Goal: Complete application form

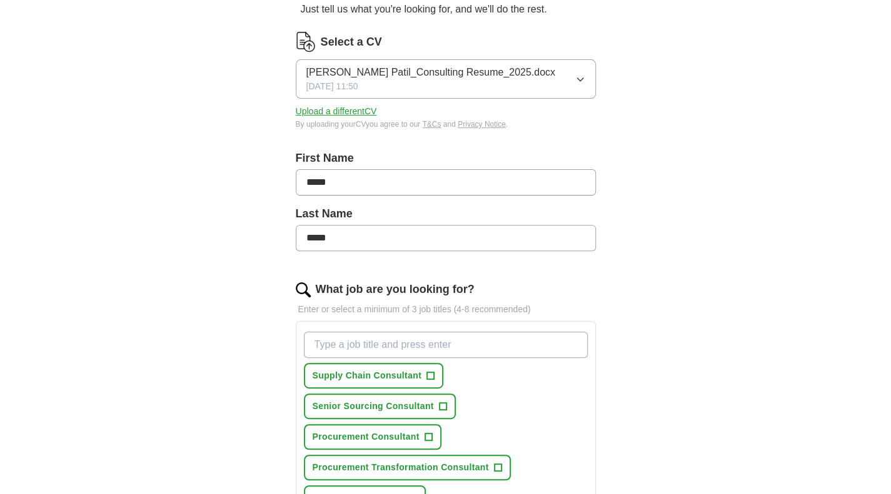
scroll to position [142, 0]
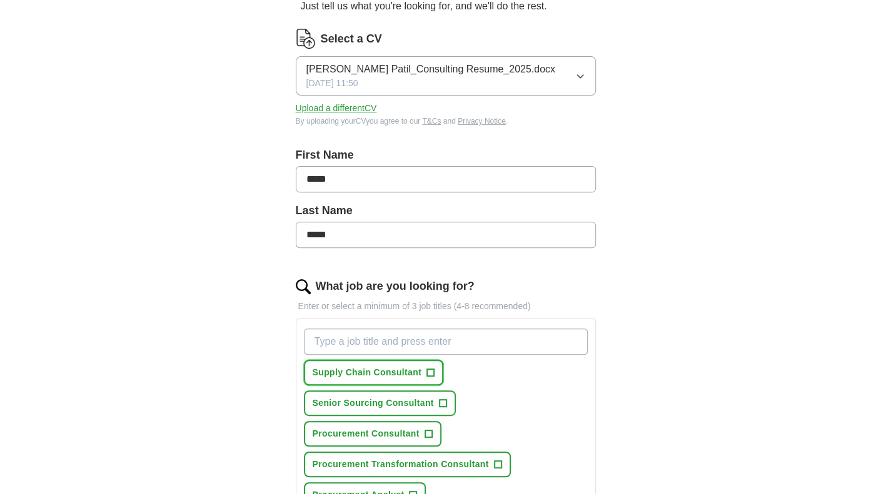
click at [348, 373] on span "Supply Chain Consultant" at bounding box center [366, 372] width 109 height 13
click at [421, 405] on span "Senior Sourcing Consultant" at bounding box center [372, 403] width 121 height 13
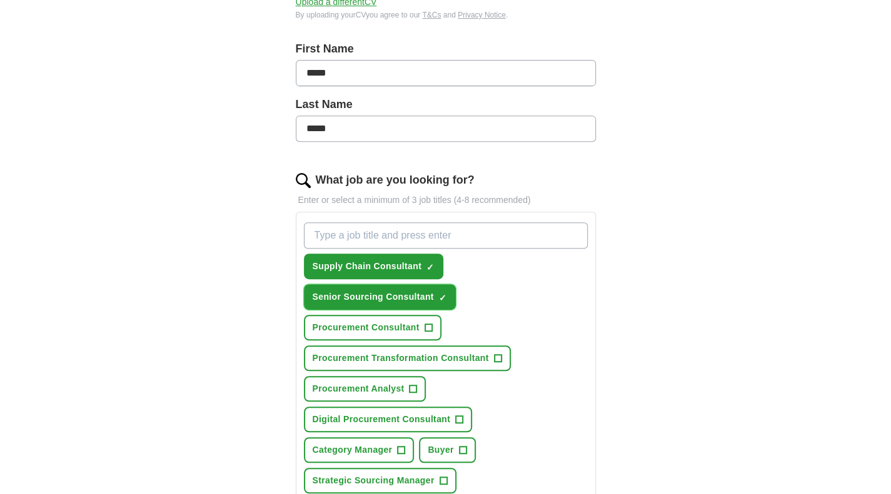
scroll to position [261, 0]
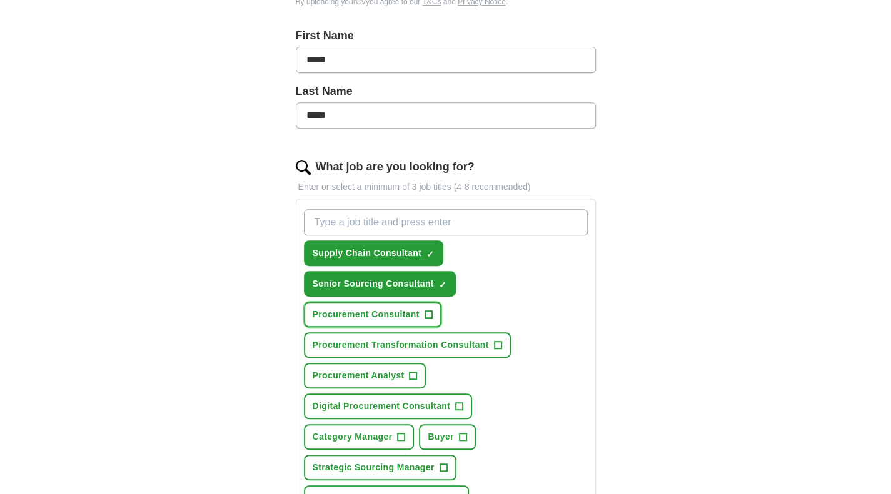
click at [402, 304] on button "Procurement Consultant +" at bounding box center [372, 315] width 137 height 26
click at [409, 342] on span "Procurement Transformation Consultant" at bounding box center [400, 345] width 176 height 13
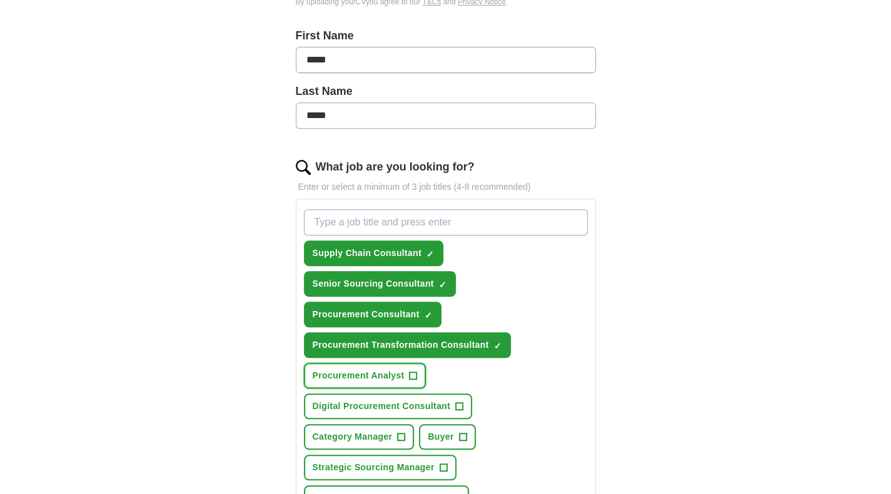
click at [400, 382] on button "Procurement Analyst +" at bounding box center [365, 376] width 122 height 26
click at [386, 406] on span "Digital Procurement Consultant" at bounding box center [381, 406] width 138 height 13
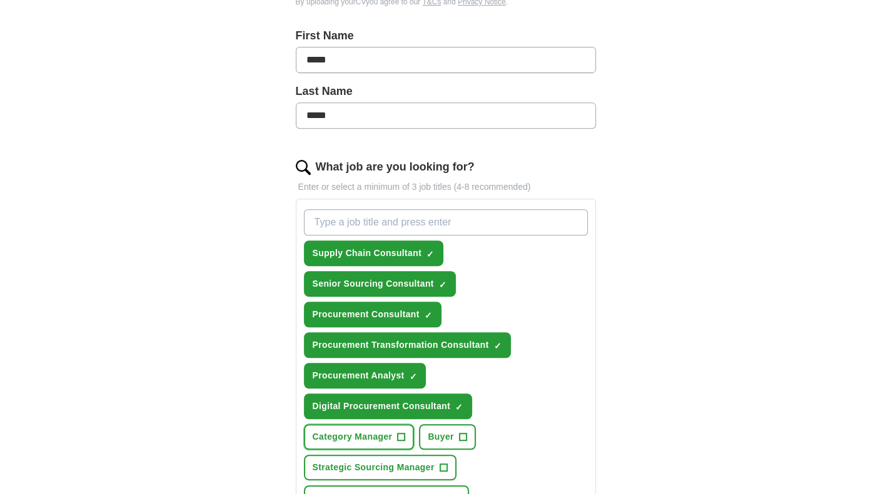
click at [392, 431] on span "Category Manager" at bounding box center [352, 437] width 80 height 13
click at [459, 432] on span "+" at bounding box center [462, 437] width 7 height 10
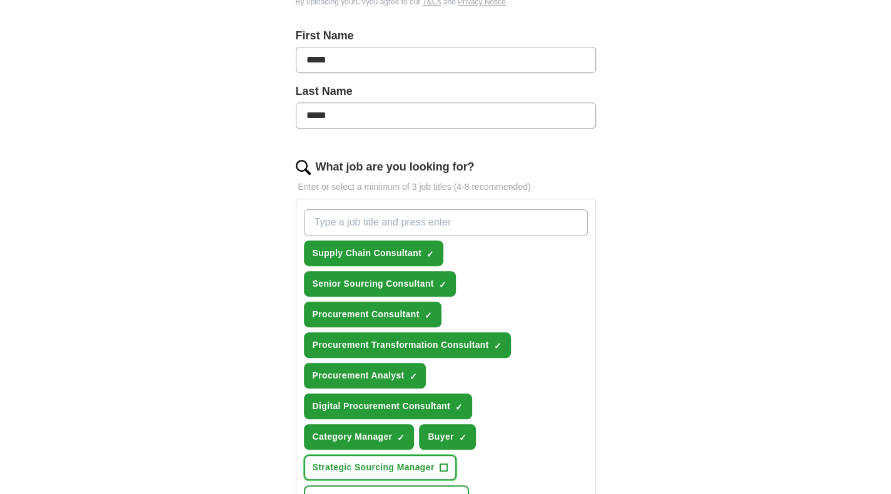
click at [434, 461] on span "Strategic Sourcing Manager" at bounding box center [373, 467] width 122 height 13
click at [419, 492] on span "Vendor Management Specialist" at bounding box center [379, 498] width 135 height 13
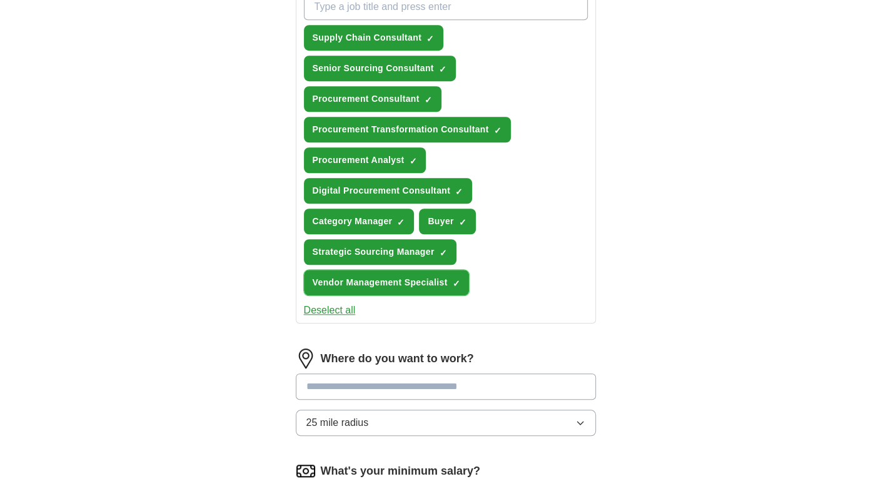
scroll to position [477, 0]
click at [412, 373] on input at bounding box center [446, 386] width 300 height 26
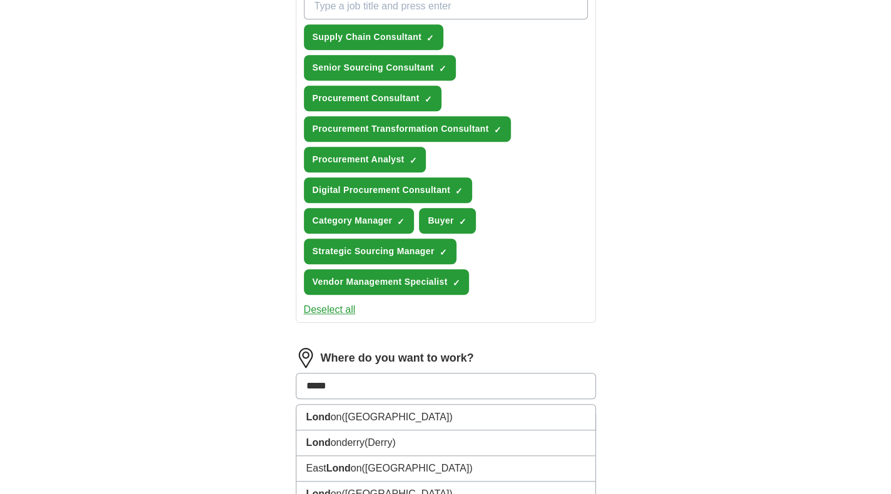
type input "******"
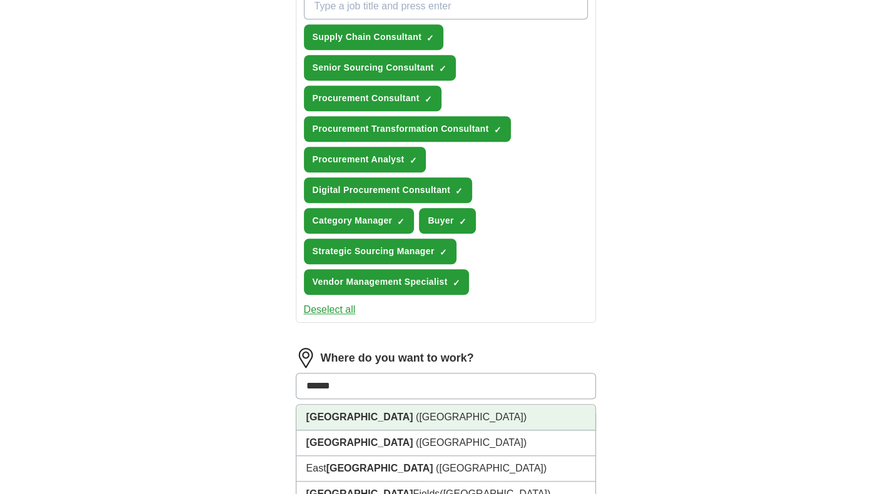
click at [439, 405] on li "[GEOGRAPHIC_DATA] ([GEOGRAPHIC_DATA])" at bounding box center [445, 418] width 299 height 26
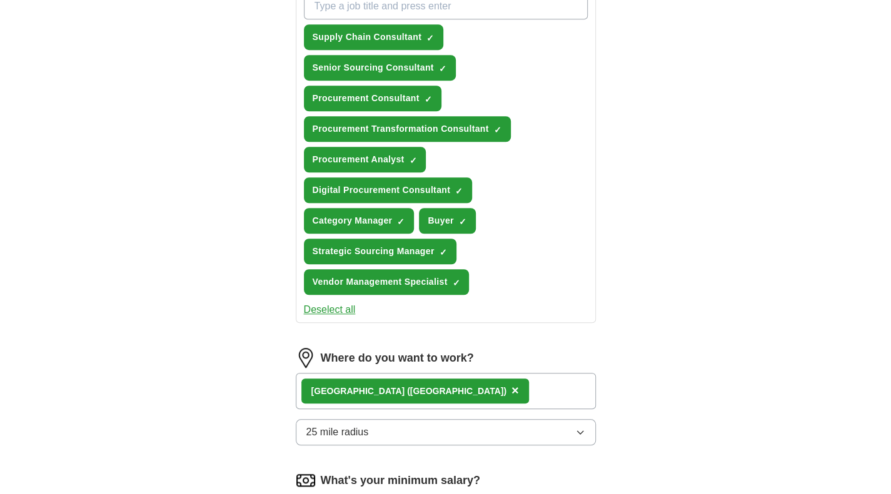
click at [417, 419] on button "25 mile radius" at bounding box center [446, 432] width 300 height 26
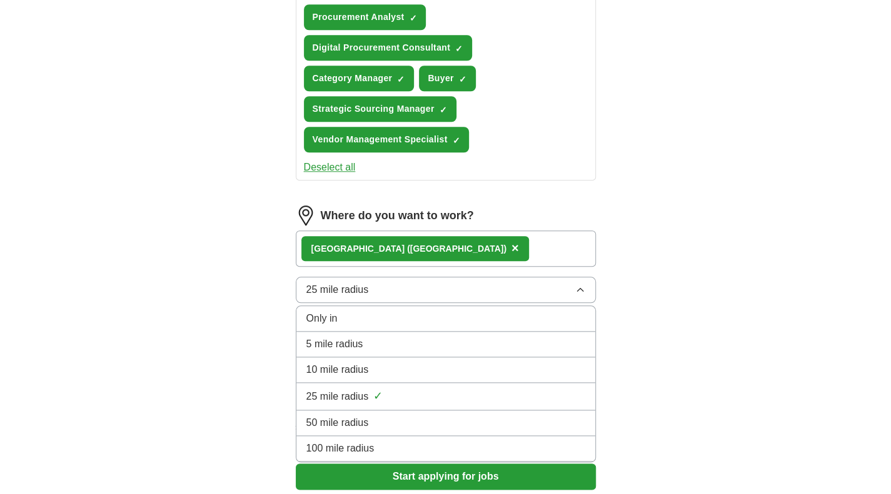
scroll to position [621, 0]
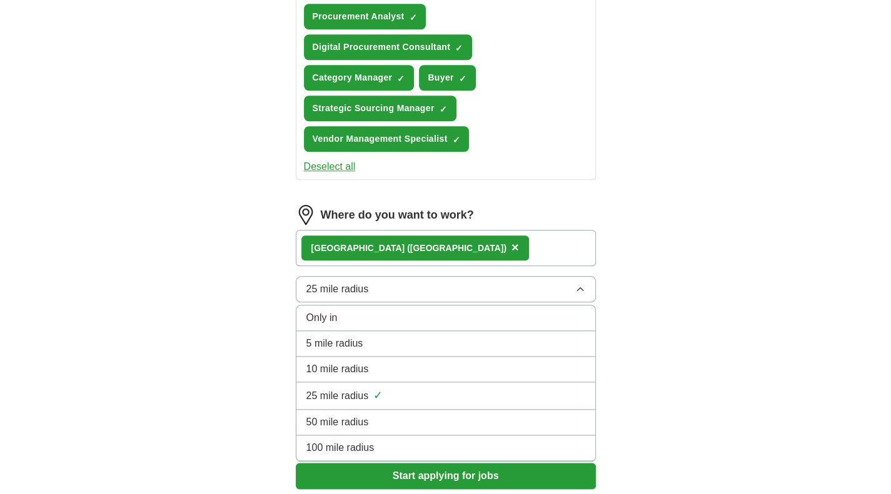
click at [419, 441] on div "100 mile radius" at bounding box center [445, 448] width 279 height 15
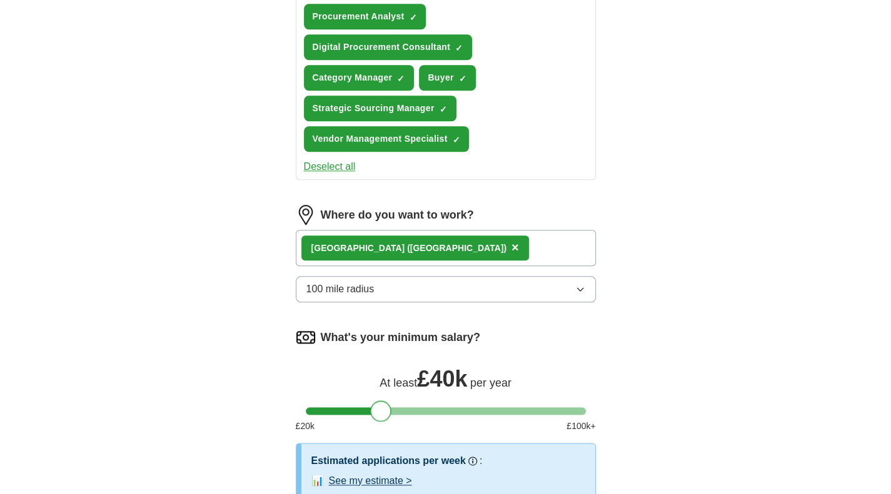
drag, startPoint x: 319, startPoint y: 377, endPoint x: 383, endPoint y: 383, distance: 64.6
click at [383, 401] on div at bounding box center [380, 411] width 21 height 21
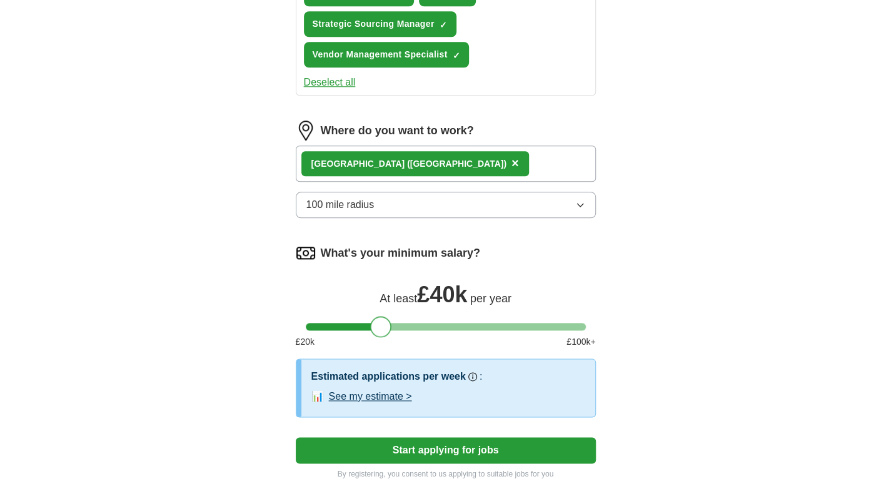
scroll to position [711, 0]
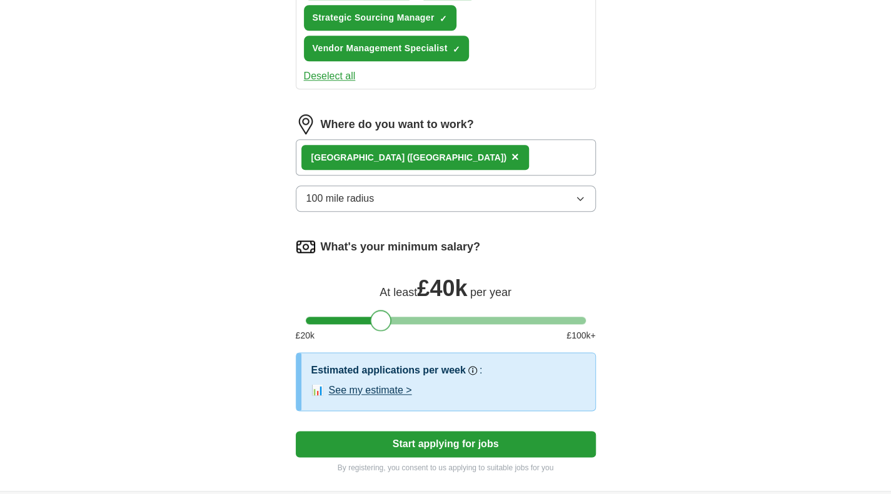
click at [460, 431] on button "Start applying for jobs" at bounding box center [446, 444] width 300 height 26
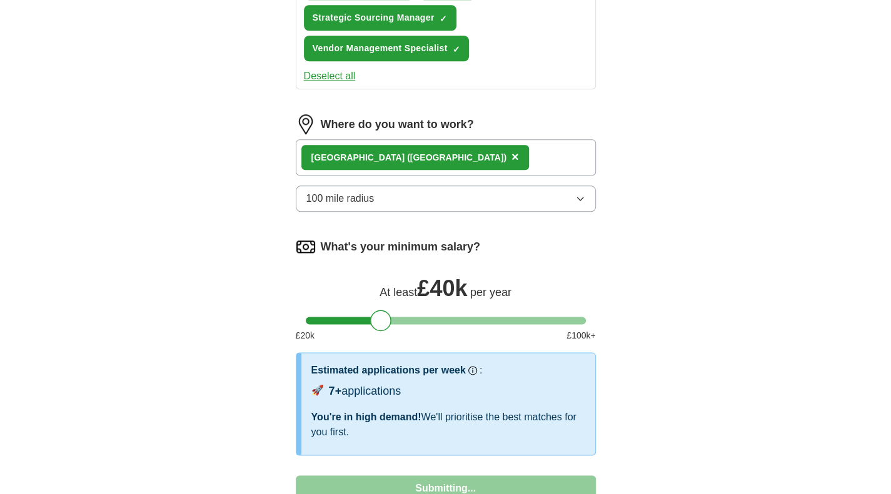
select select "**"
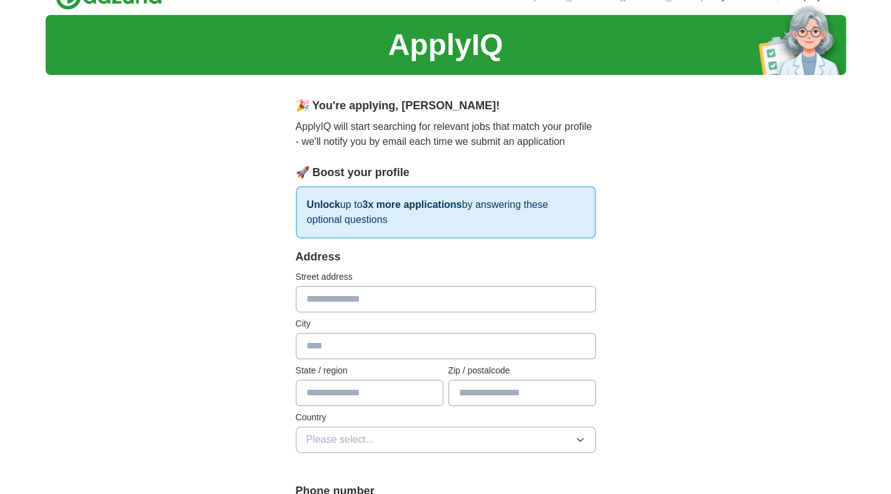
scroll to position [0, 0]
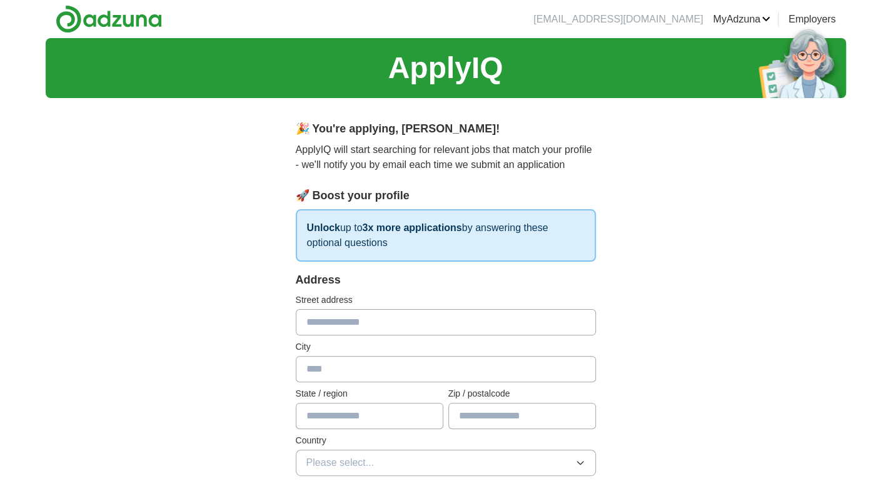
click at [387, 322] on input "text" at bounding box center [446, 322] width 300 height 26
type input "**********"
type input "*******"
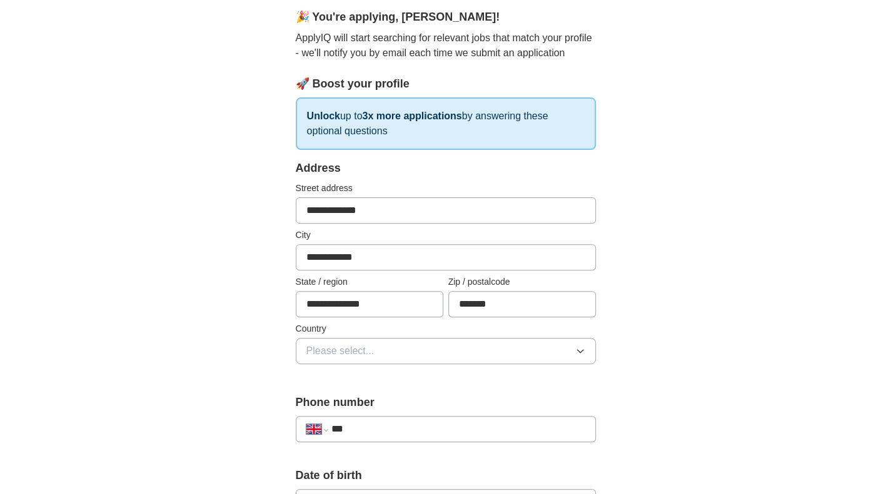
scroll to position [116, 0]
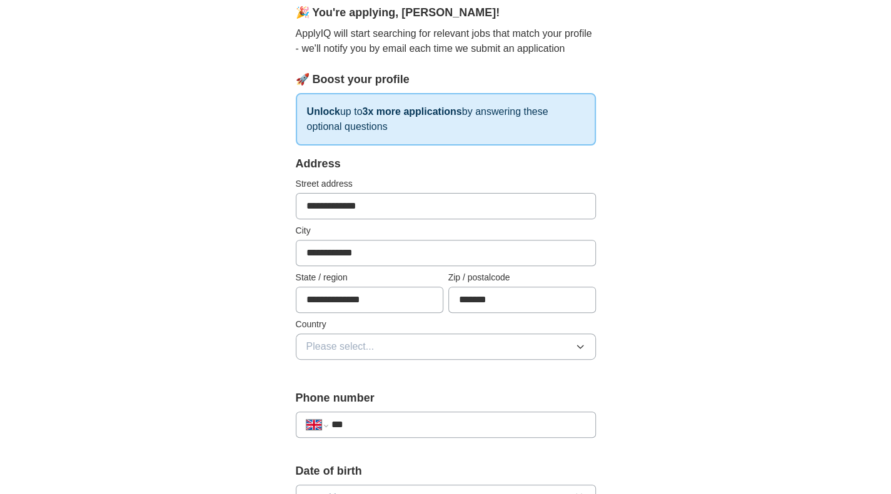
click at [497, 342] on button "Please select..." at bounding box center [446, 347] width 300 height 26
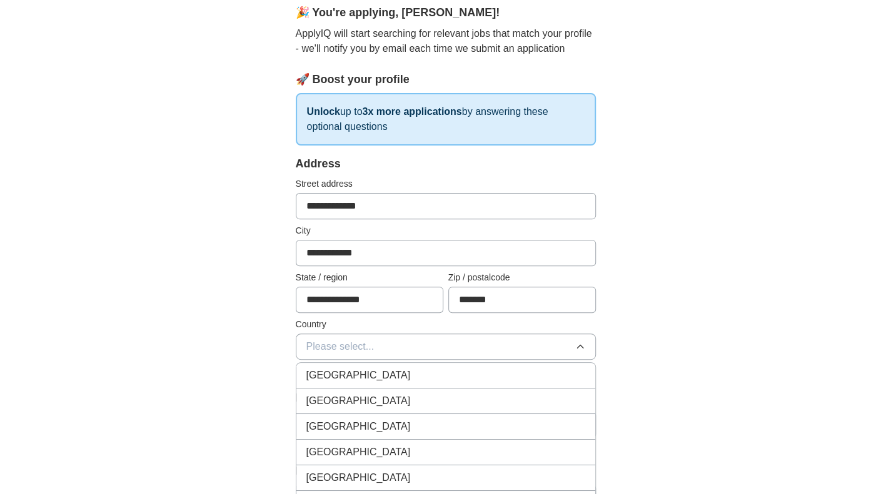
click at [394, 377] on div "[GEOGRAPHIC_DATA]" at bounding box center [445, 375] width 279 height 15
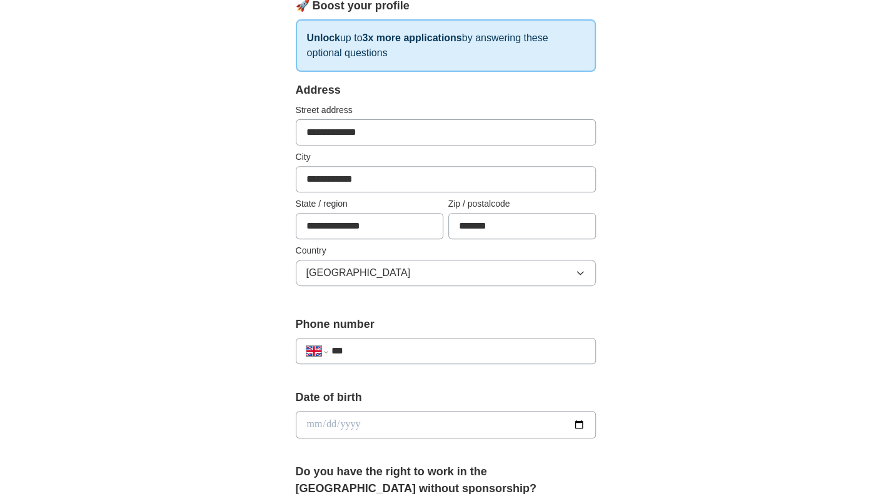
scroll to position [191, 0]
click at [451, 350] on input "***" at bounding box center [458, 349] width 254 height 15
type input "**********"
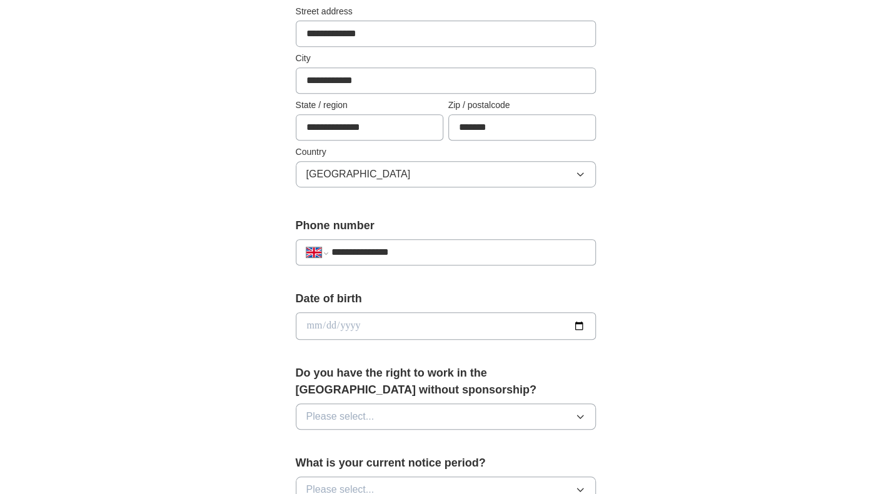
scroll to position [291, 0]
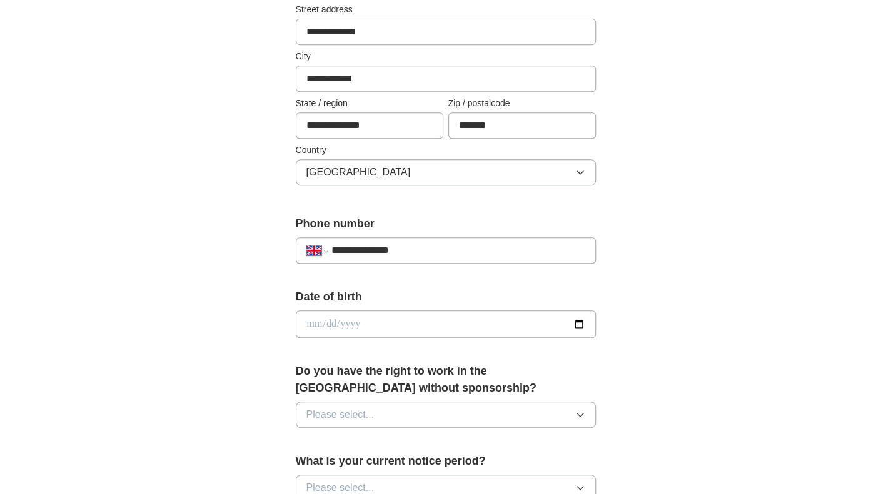
click at [526, 324] on input "date" at bounding box center [446, 324] width 300 height 27
type input "**********"
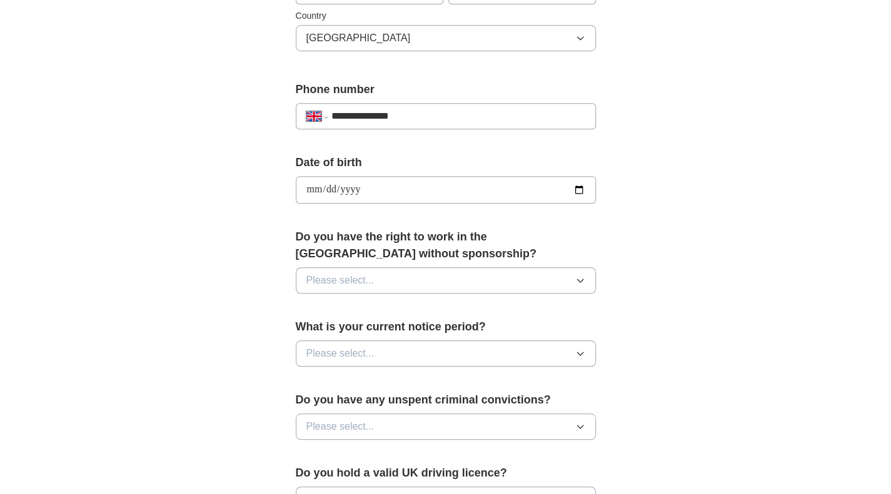
scroll to position [428, 0]
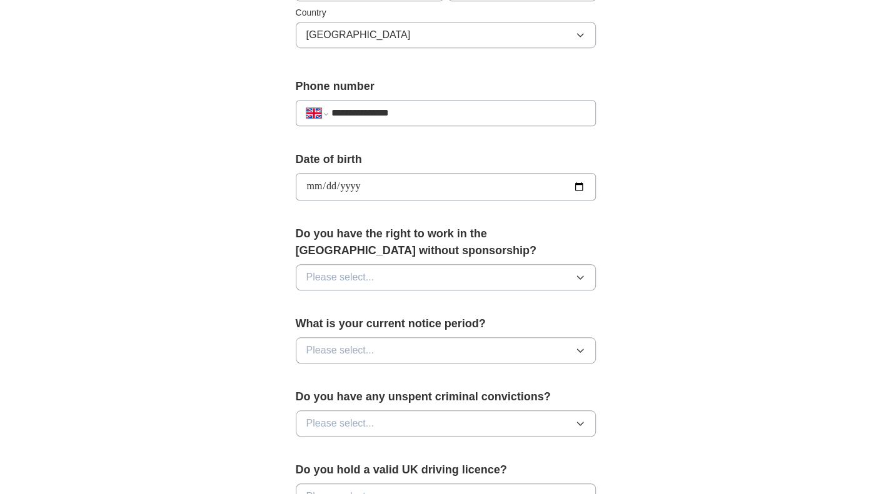
click at [449, 278] on button "Please select..." at bounding box center [446, 277] width 300 height 26
click at [393, 307] on div "Yes" at bounding box center [445, 306] width 279 height 15
click at [464, 351] on button "Please select..." at bounding box center [446, 350] width 300 height 26
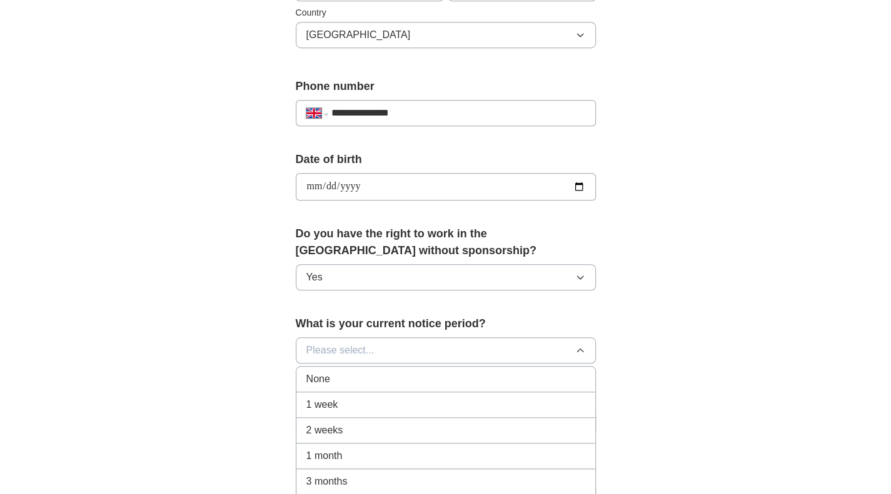
click at [395, 380] on div "None" at bounding box center [445, 379] width 279 height 15
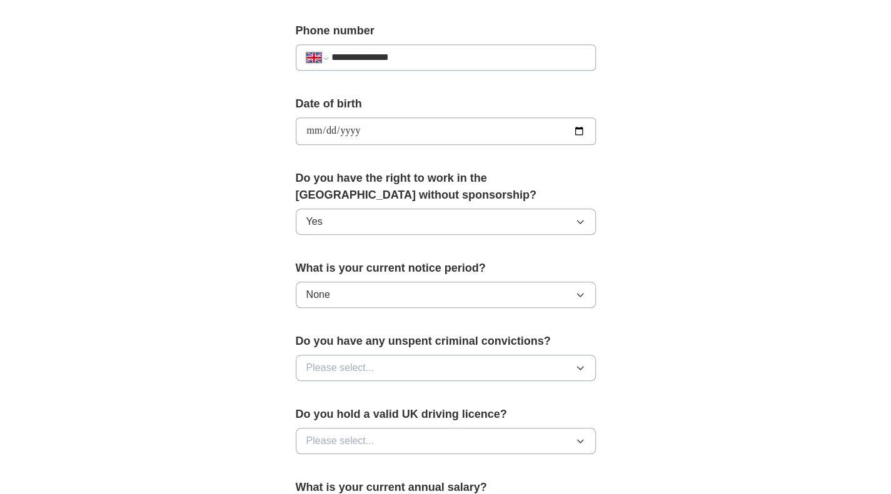
scroll to position [483, 0]
click at [441, 370] on button "Please select..." at bounding box center [446, 369] width 300 height 26
click at [394, 421] on div "No" at bounding box center [445, 423] width 279 height 15
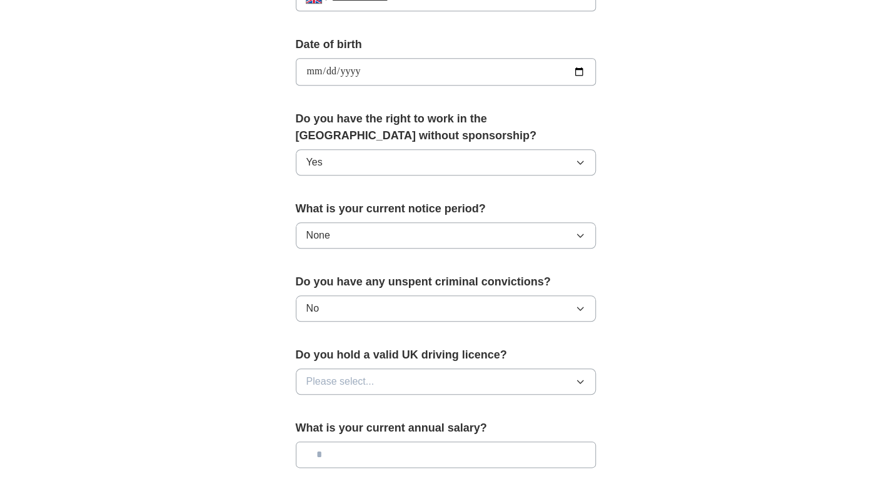
scroll to position [545, 0]
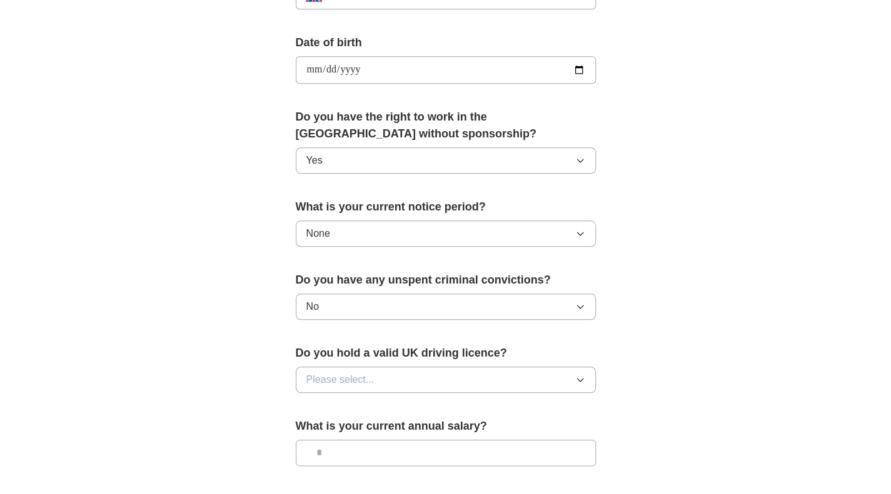
click at [529, 386] on button "Please select..." at bounding box center [446, 380] width 300 height 26
click at [448, 422] on li "No" at bounding box center [445, 435] width 299 height 26
click at [456, 367] on button "No" at bounding box center [446, 380] width 300 height 26
click at [418, 403] on div "Yes" at bounding box center [445, 408] width 279 height 15
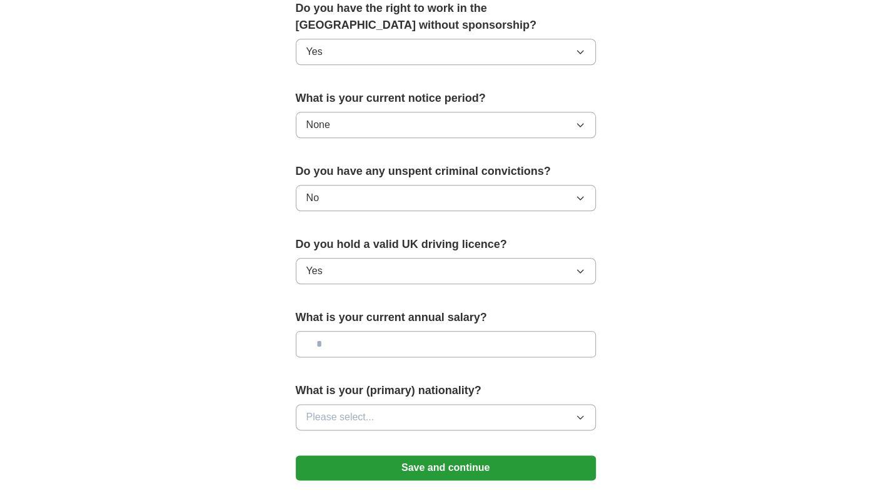
click at [495, 344] on input "text" at bounding box center [446, 344] width 300 height 26
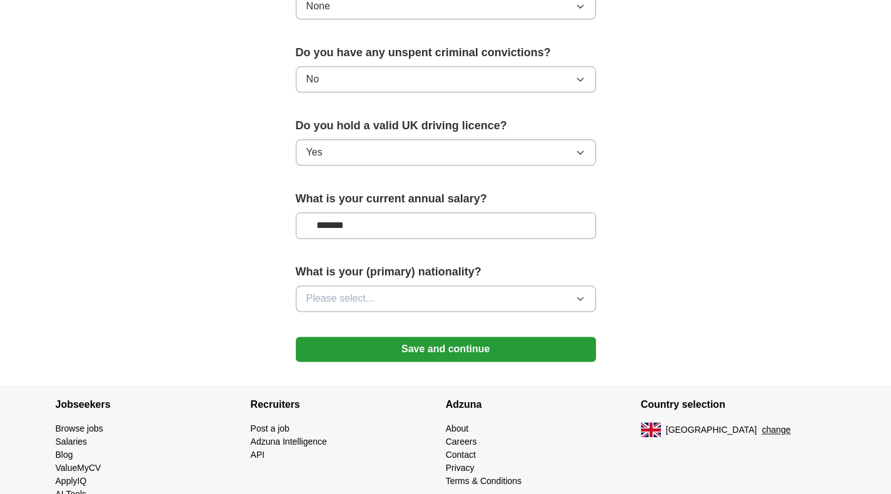
type input "*******"
click at [422, 296] on button "Please select..." at bounding box center [446, 299] width 300 height 26
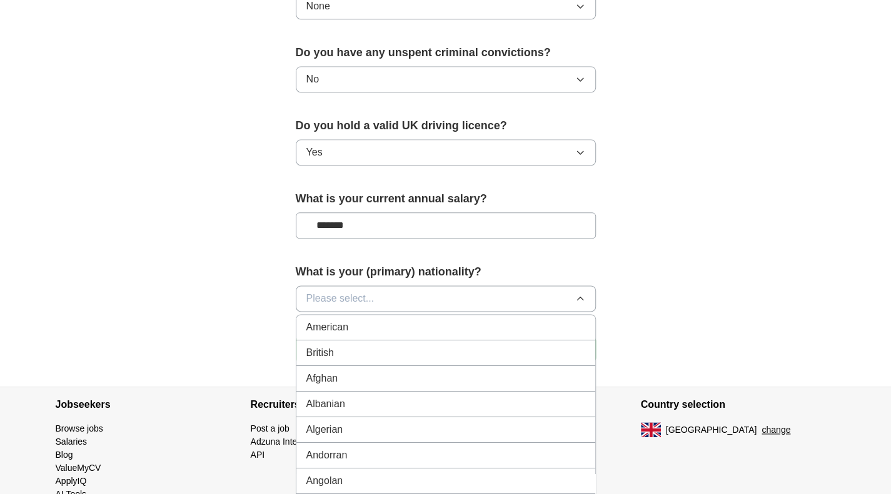
click at [422, 296] on button "Please select..." at bounding box center [446, 299] width 300 height 26
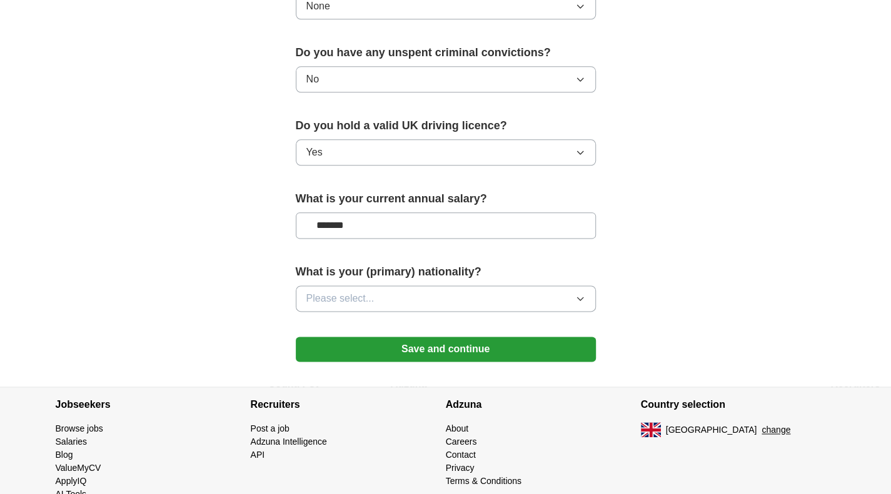
click at [422, 296] on button "Please select..." at bounding box center [446, 299] width 300 height 26
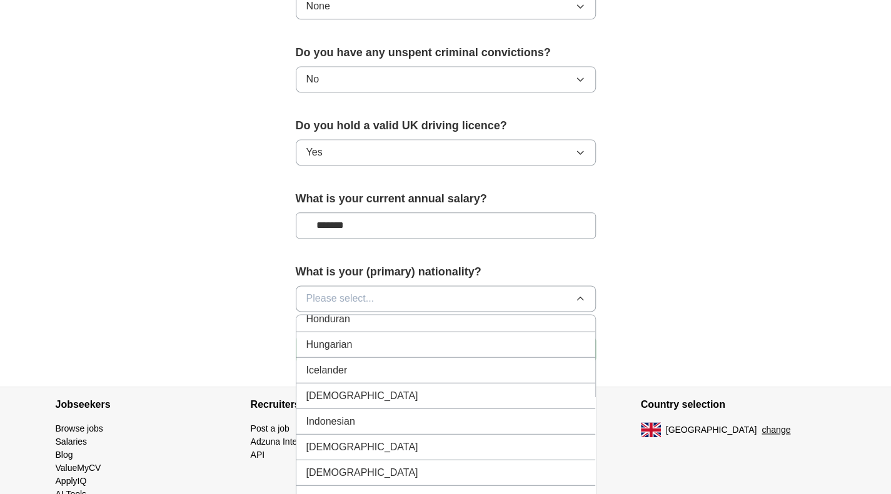
scroll to position [1980, 0]
click at [378, 390] on div "[DEMOGRAPHIC_DATA]" at bounding box center [445, 397] width 279 height 15
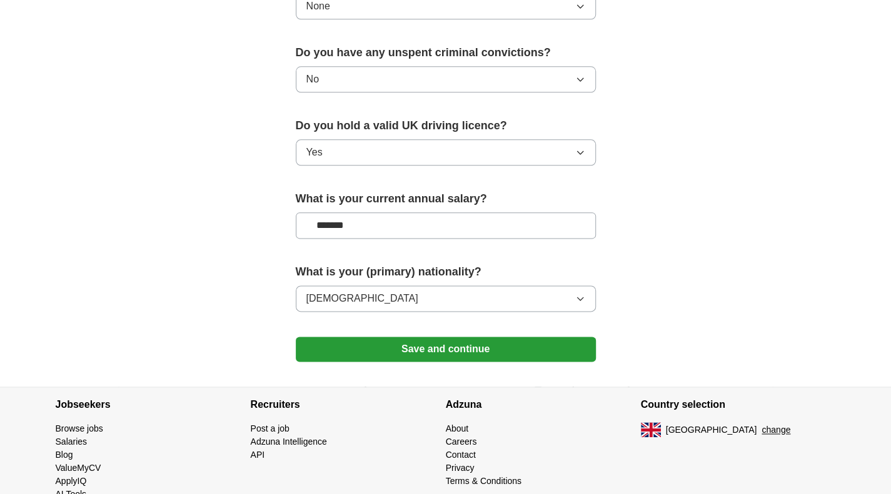
click at [498, 349] on button "Save and continue" at bounding box center [446, 349] width 300 height 25
